Goal: Find contact information: Find contact information

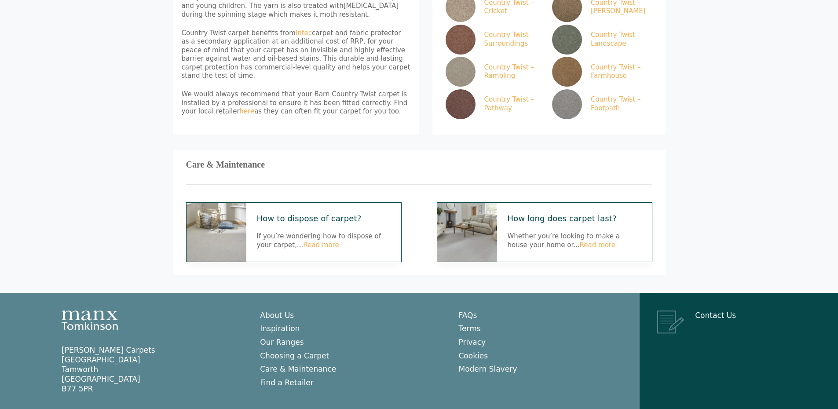
scroll to position [559, 0]
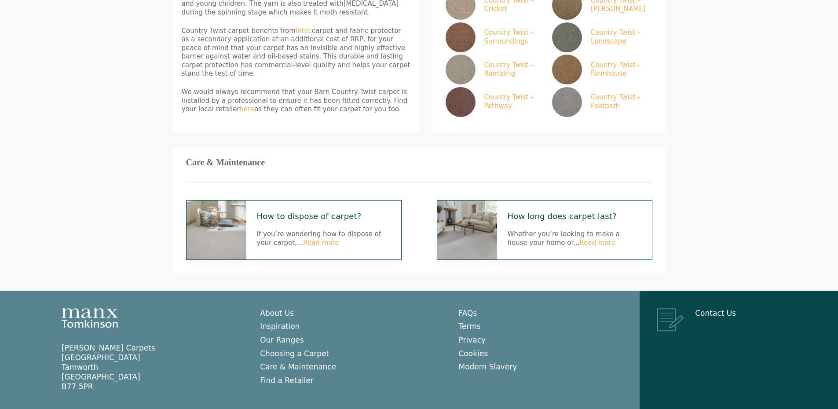
click at [62, 343] on aside "Manx [PERSON_NAME] Carpets [GEOGRAPHIC_DATA] [GEOGRAPHIC_DATA] [GEOGRAPHIC_DATA…" at bounding box center [143, 367] width 198 height 48
drag, startPoint x: 63, startPoint y: 321, endPoint x: 97, endPoint y: 359, distance: 51.1
click at [97, 359] on p "Manx [PERSON_NAME] Carpets [GEOGRAPHIC_DATA] [GEOGRAPHIC_DATA] [GEOGRAPHIC_DATA…" at bounding box center [152, 367] width 181 height 48
copy p "Manx [PERSON_NAME] Carpets [GEOGRAPHIC_DATA] [GEOGRAPHIC_DATA] [GEOGRAPHIC_DATA…"
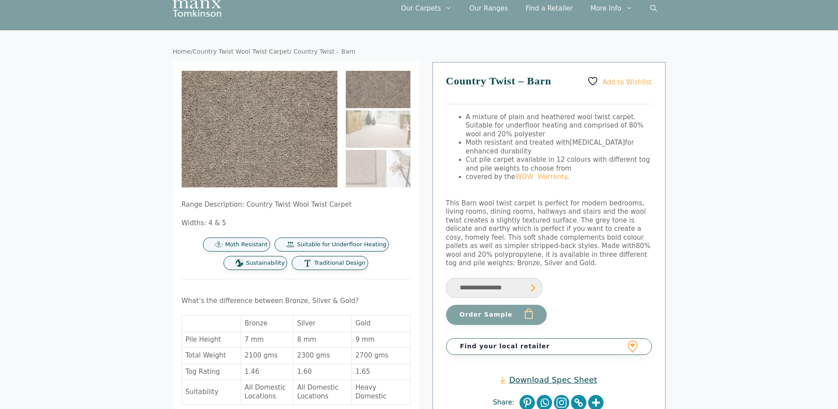
scroll to position [0, 0]
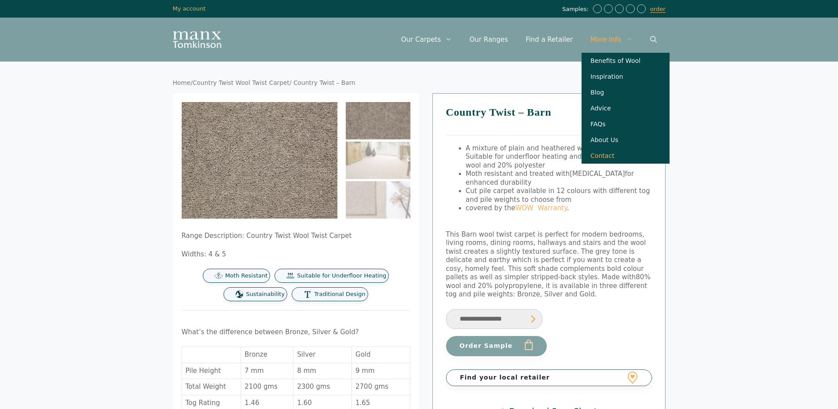
click at [603, 160] on link "Contact" at bounding box center [626, 156] width 88 height 16
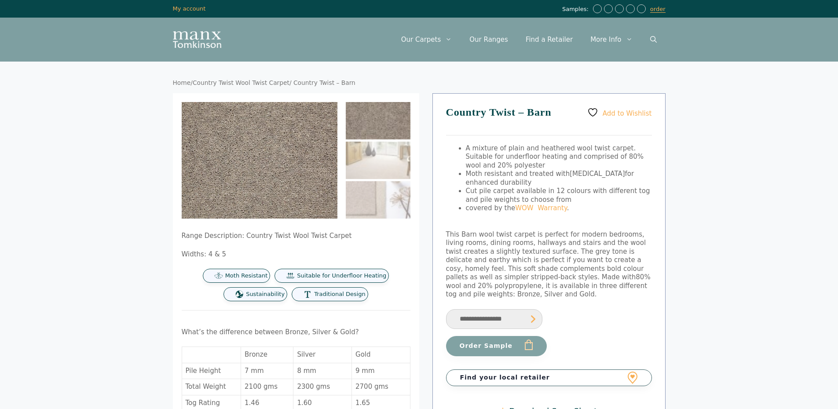
drag, startPoint x: 285, startPoint y: 243, endPoint x: 311, endPoint y: 247, distance: 26.7
click at [285, 243] on div "Range Description: Country Twist Wool Twist Carpet Widths: 4 & 5 Moth Resistant…" at bounding box center [296, 267] width 229 height 70
drag, startPoint x: 550, startPoint y: 111, endPoint x: 445, endPoint y: 115, distance: 105.2
click at [445, 115] on div "Add to Wishlist Country Twist – Barn A mixture of plain and heathered wool twis…" at bounding box center [548, 274] width 233 height 363
copy h1 "Country Twist – Barn"
